Goal: Browse casually

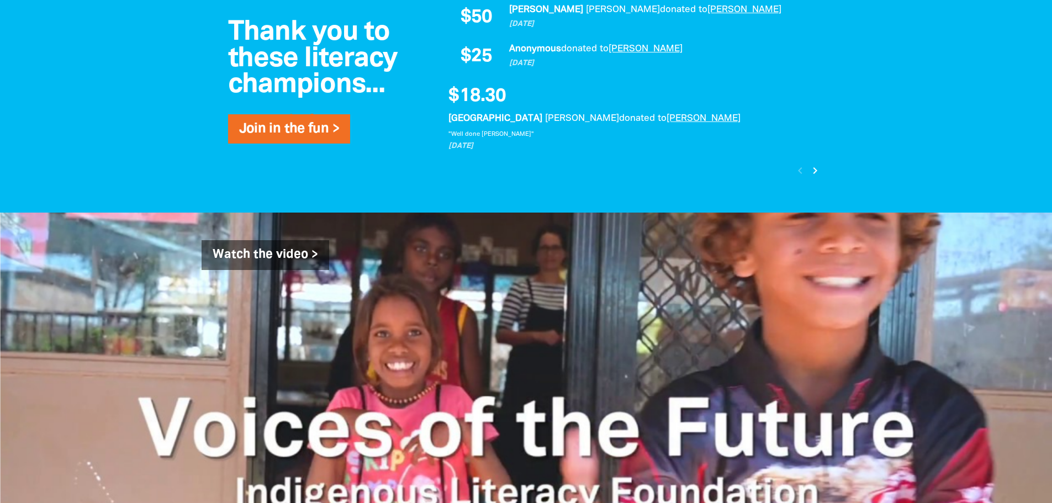
scroll to position [1105, 0]
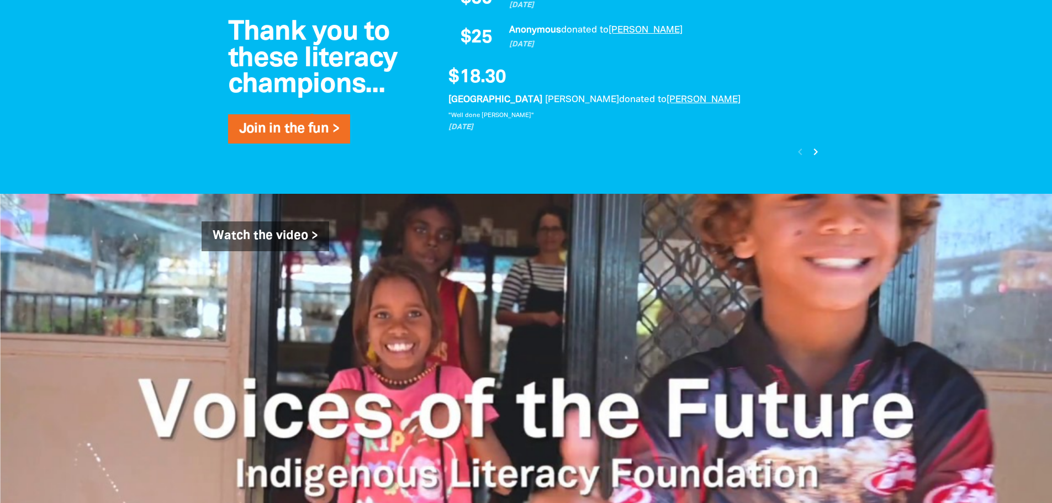
click at [811, 152] on icon "chevron_right" at bounding box center [815, 151] width 13 height 13
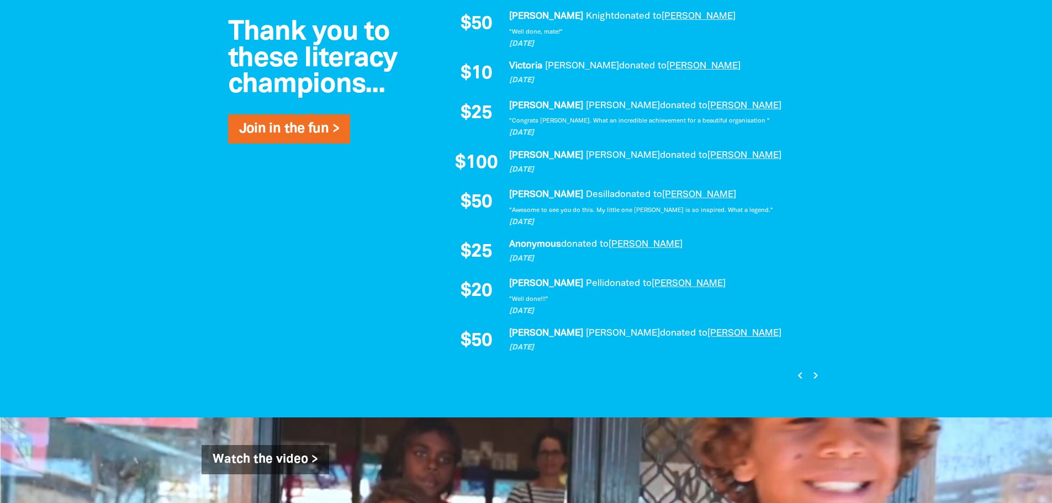
scroll to position [845, 0]
click at [815, 373] on icon "chevron_right" at bounding box center [815, 374] width 13 height 13
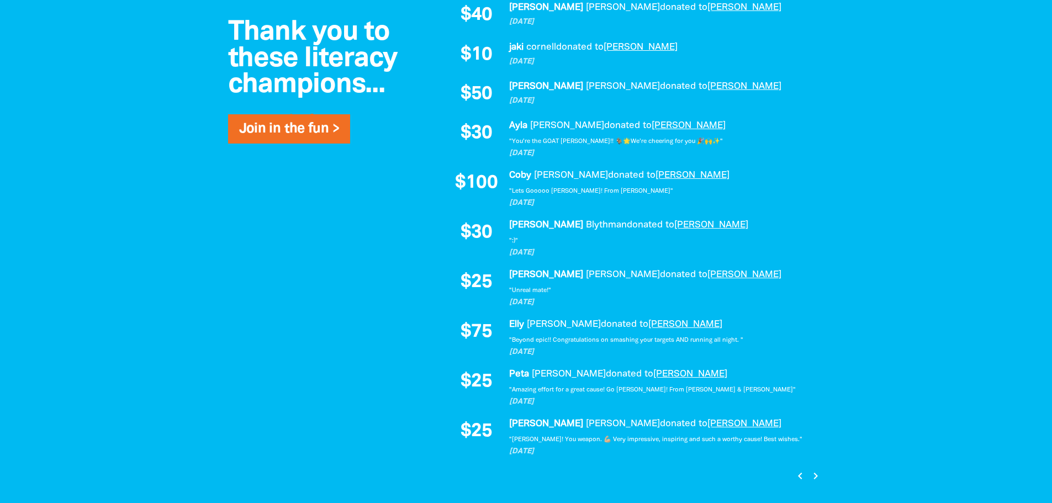
scroll to position [740, 0]
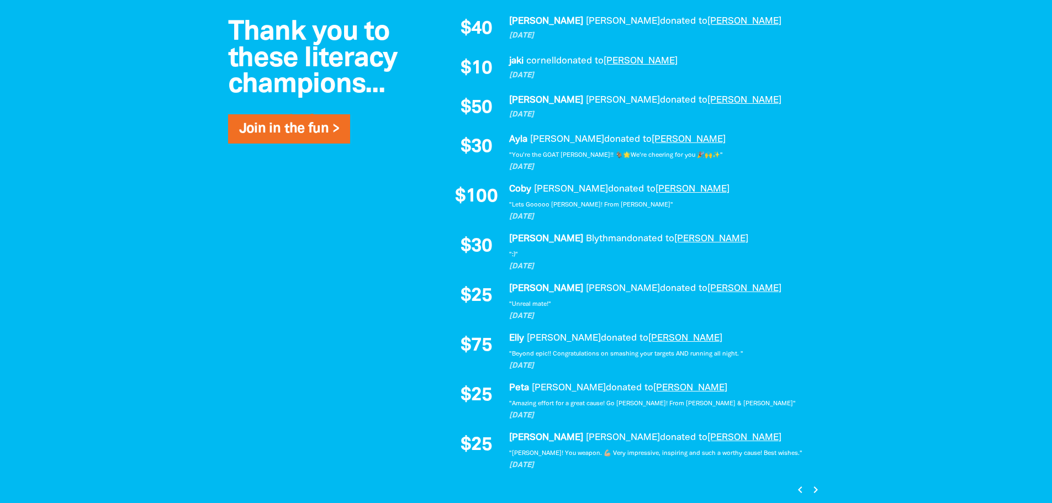
click at [814, 489] on icon "chevron_right" at bounding box center [815, 489] width 13 height 13
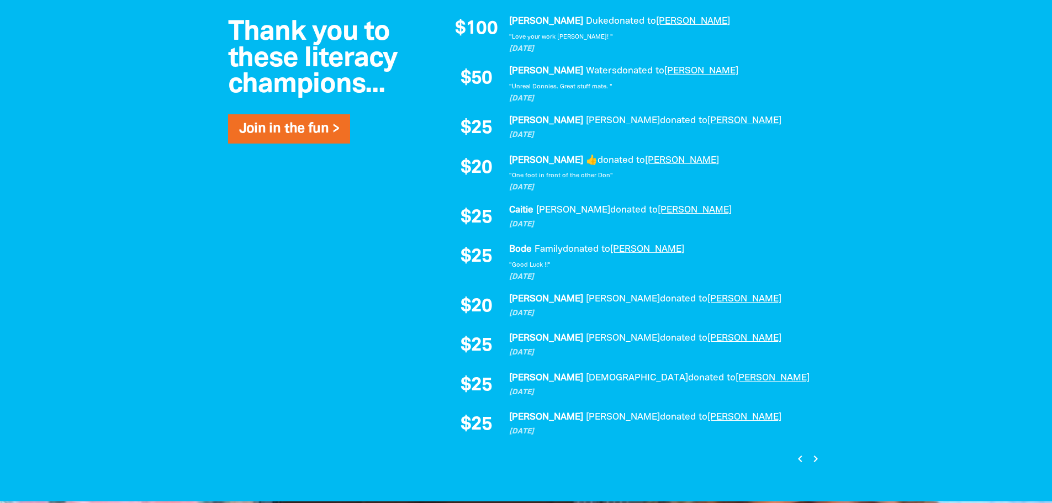
click at [815, 459] on icon "chevron_right" at bounding box center [815, 458] width 13 height 13
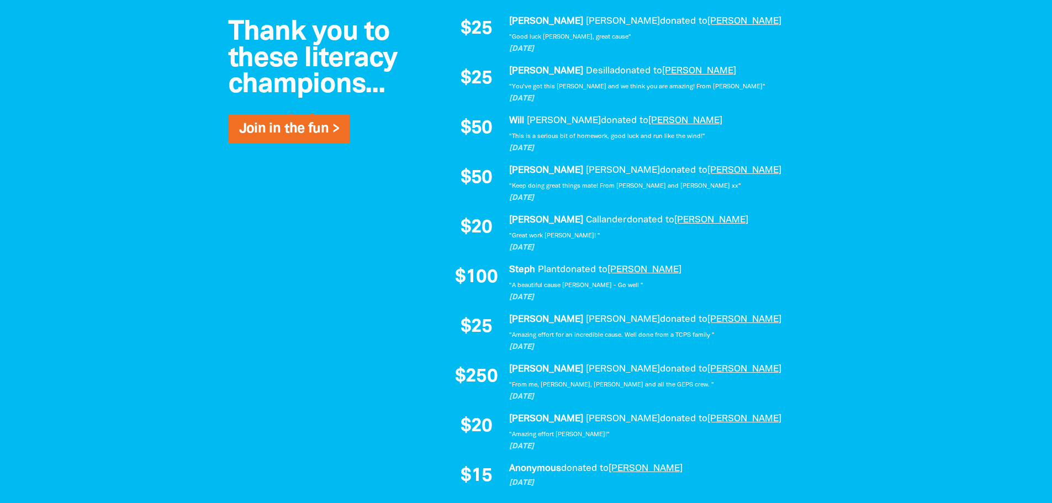
scroll to position [750, 0]
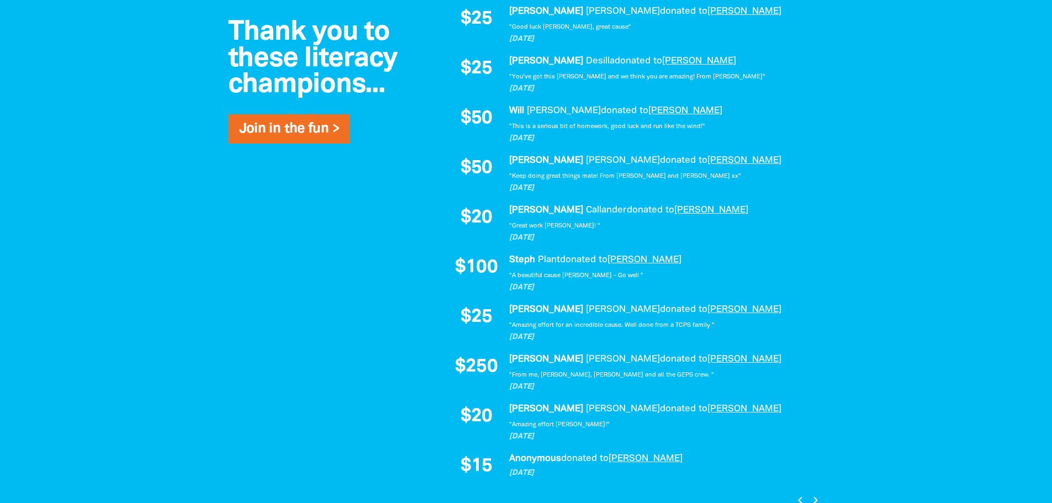
click at [816, 497] on icon "chevron_right" at bounding box center [815, 500] width 13 height 13
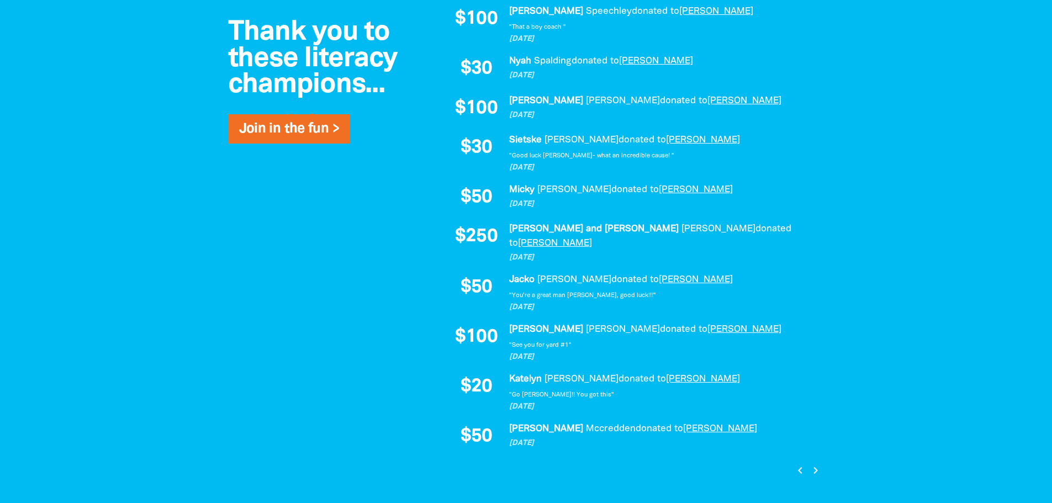
click at [815, 464] on icon "chevron_right" at bounding box center [815, 470] width 13 height 13
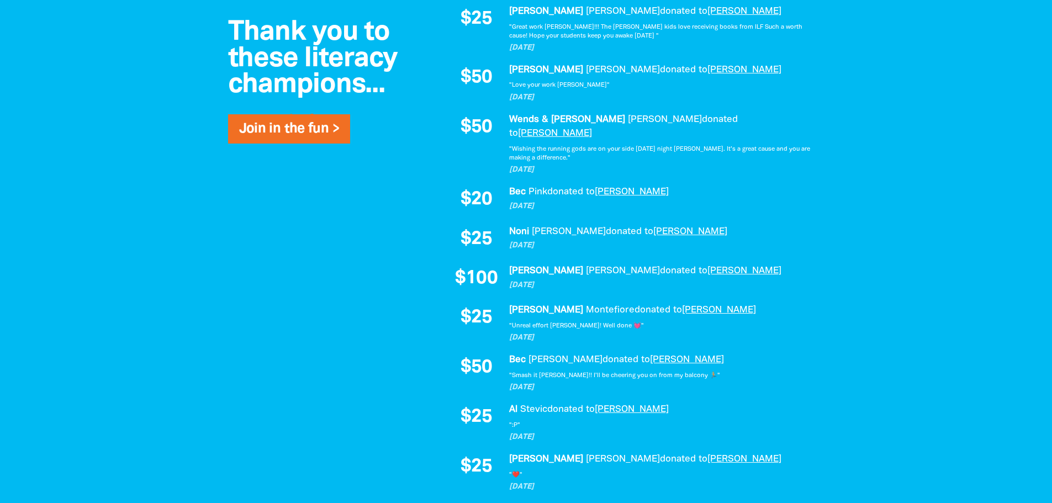
click at [815, 503] on icon "chevron_right" at bounding box center [815, 511] width 13 height 13
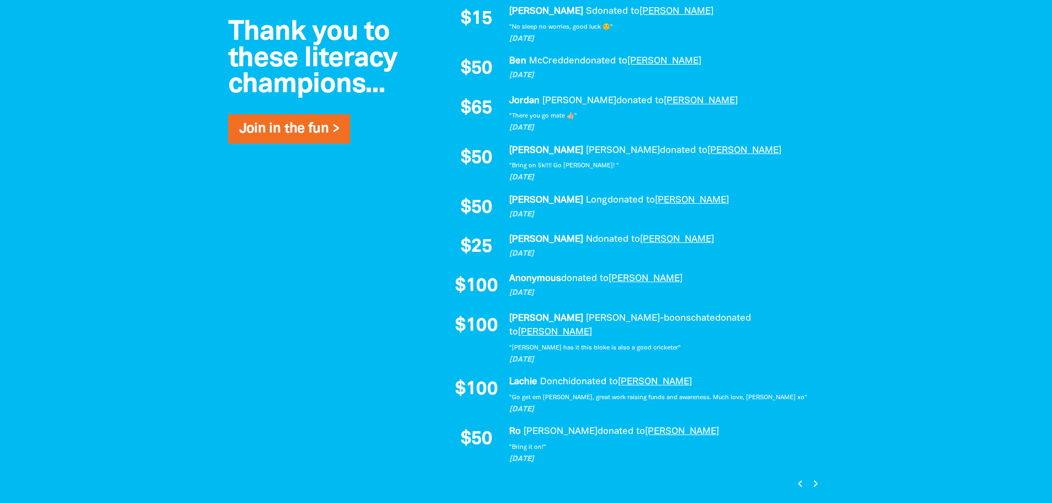
click at [816, 477] on icon "chevron_right" at bounding box center [815, 483] width 13 height 13
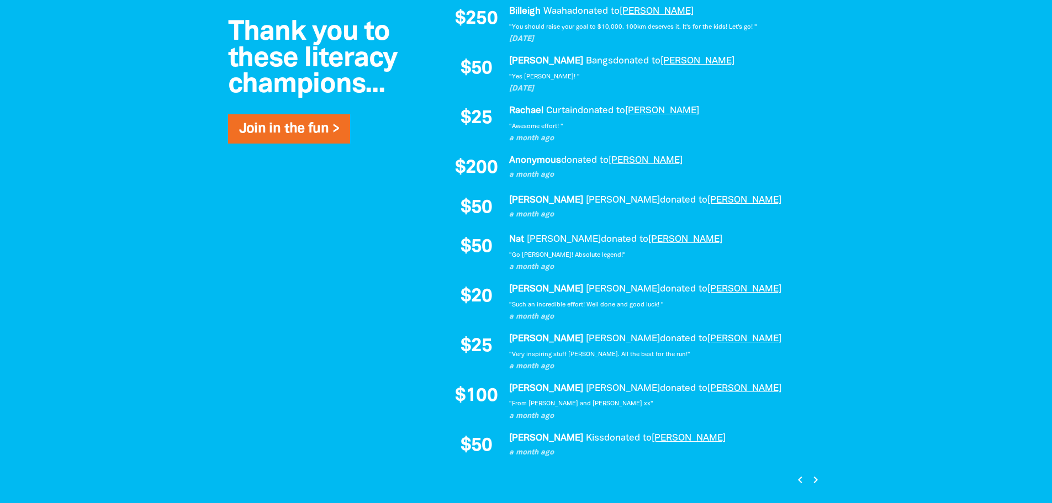
click at [816, 479] on icon "chevron_right" at bounding box center [815, 479] width 13 height 13
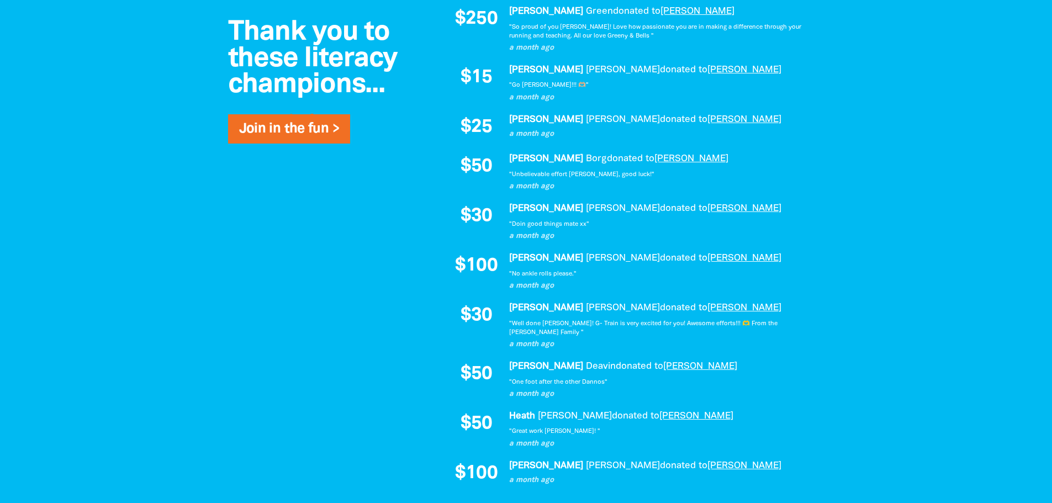
click at [816, 501] on icon "chevron_right" at bounding box center [815, 507] width 13 height 13
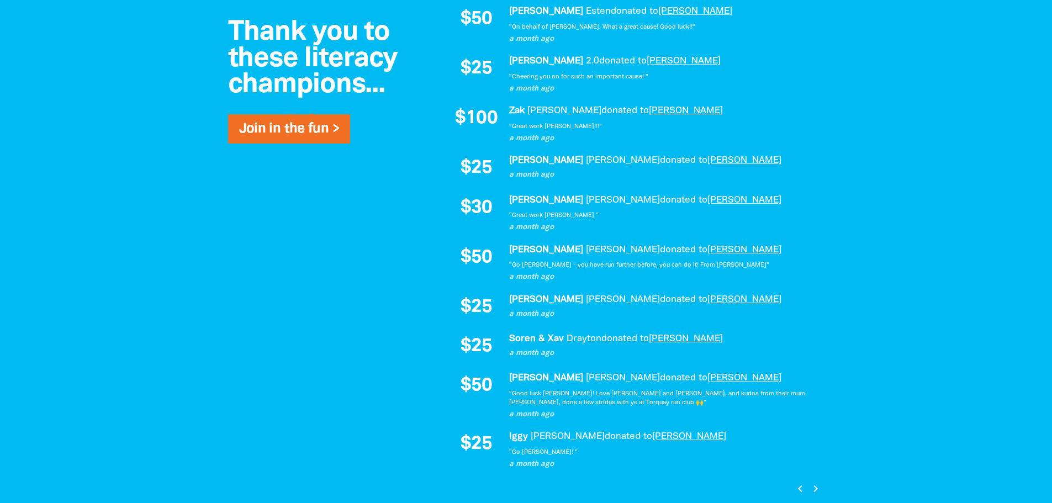
click at [814, 490] on icon "chevron_right" at bounding box center [815, 488] width 13 height 13
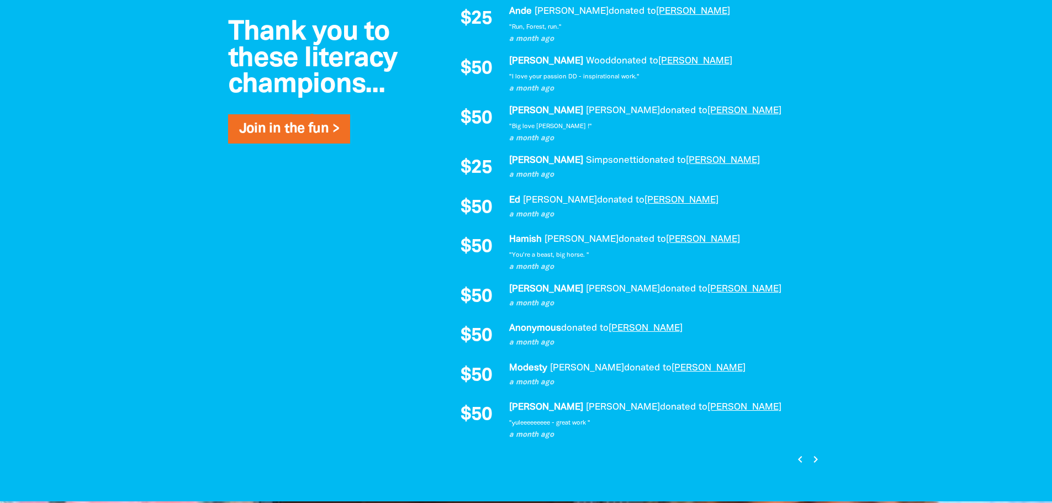
click at [813, 462] on icon "chevron_right" at bounding box center [815, 459] width 13 height 13
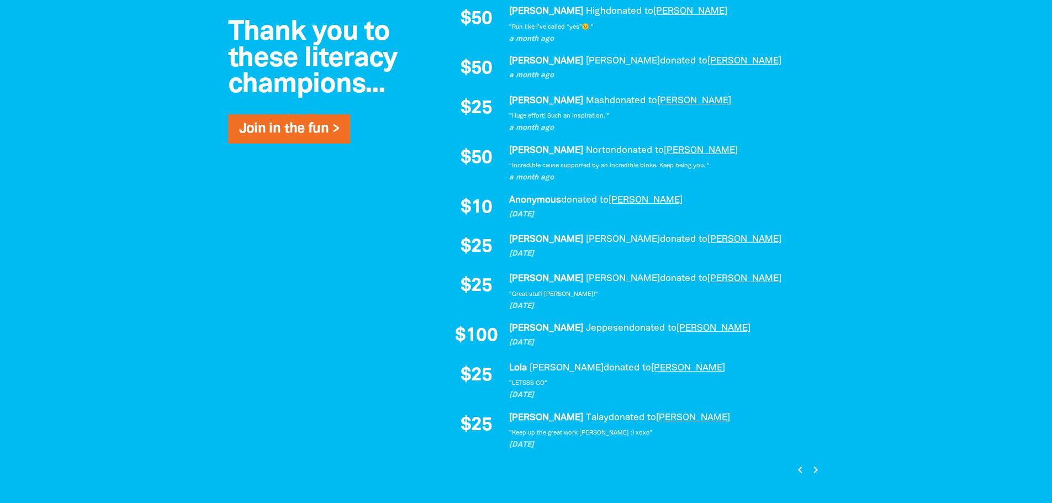
click at [815, 469] on icon "chevron_right" at bounding box center [815, 469] width 13 height 13
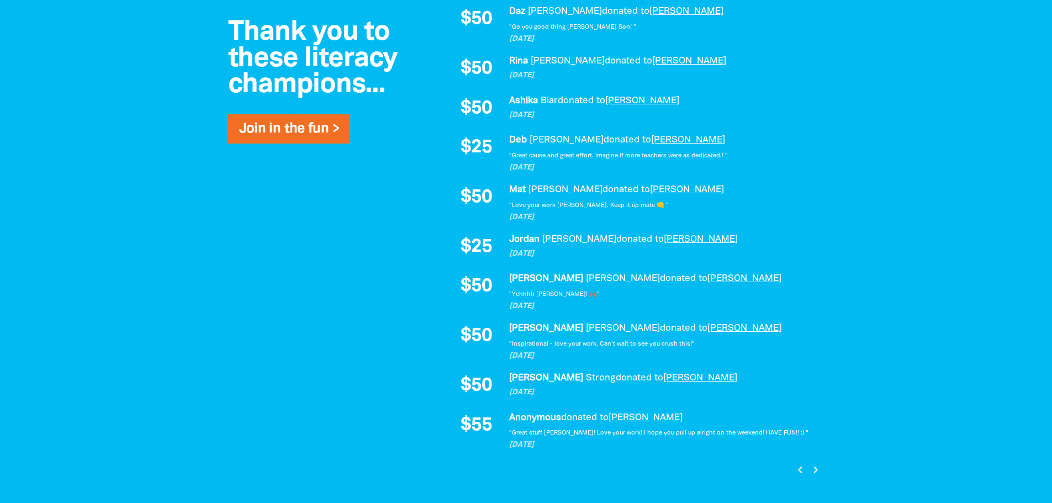
click at [815, 469] on icon "chevron_right" at bounding box center [815, 469] width 13 height 13
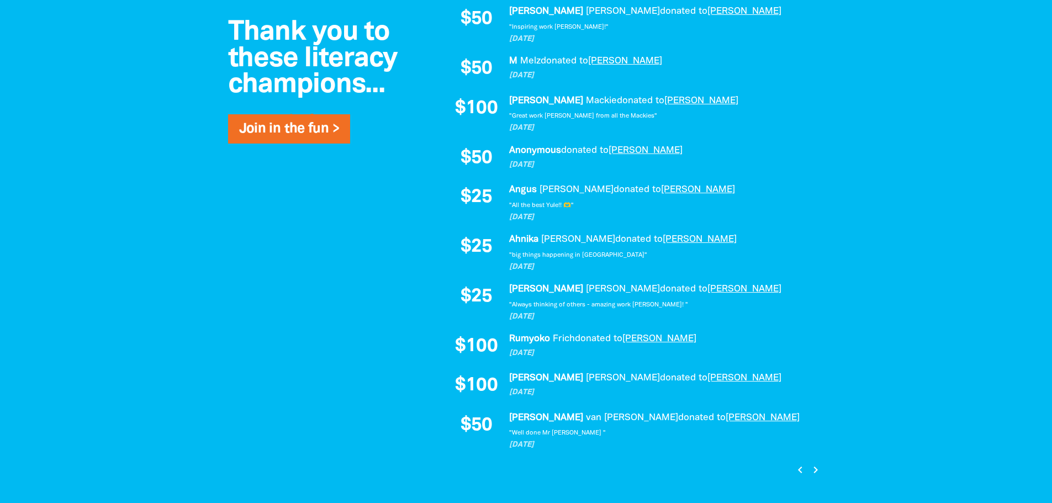
click at [816, 467] on icon "chevron_right" at bounding box center [815, 469] width 13 height 13
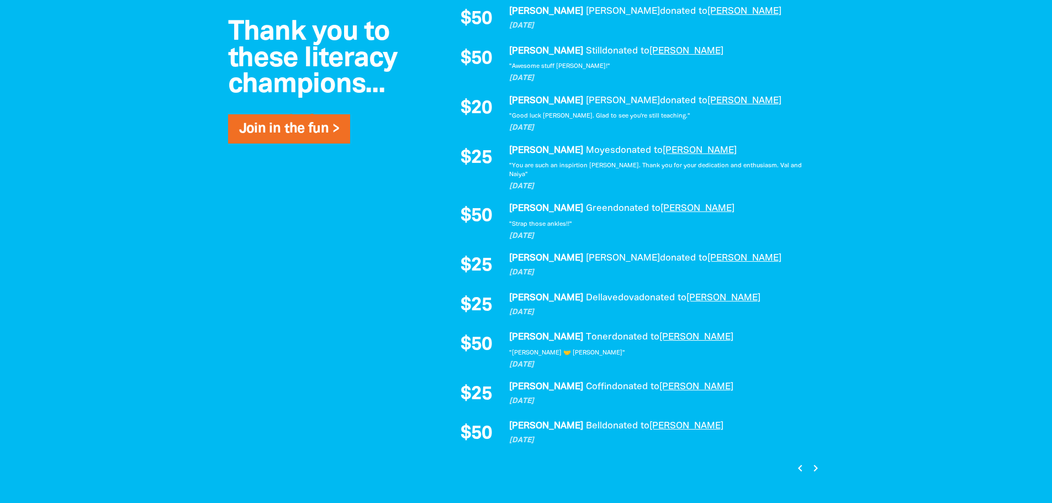
click at [816, 462] on icon "chevron_right" at bounding box center [815, 468] width 13 height 13
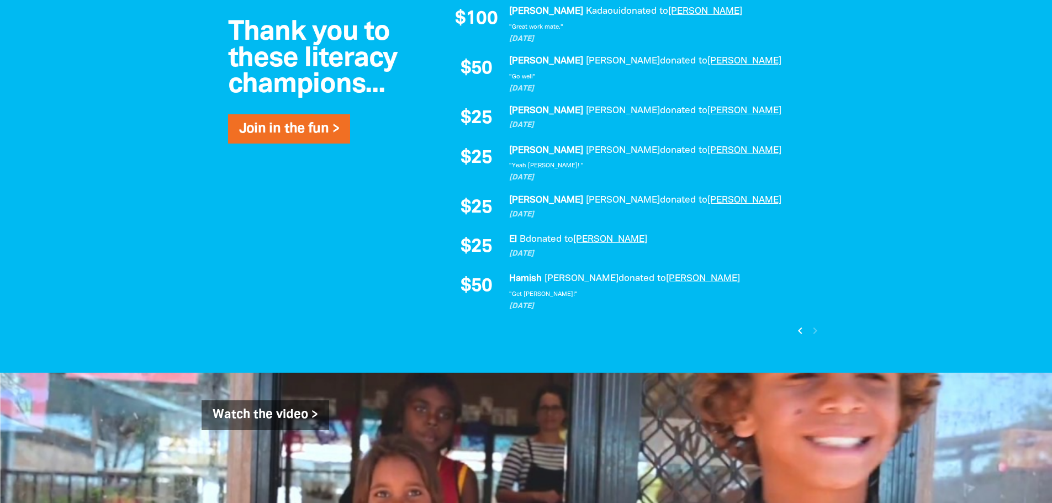
click at [815, 331] on div "chevron_left chevron_right" at bounding box center [808, 330] width 34 height 19
